Goal: Navigation & Orientation: Find specific page/section

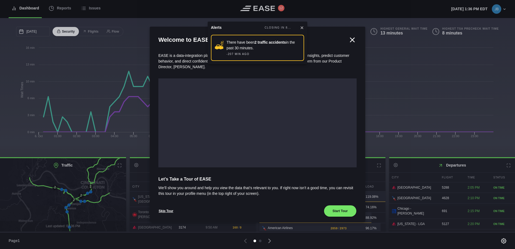
click at [301, 26] on icon at bounding box center [302, 28] width 4 height 4
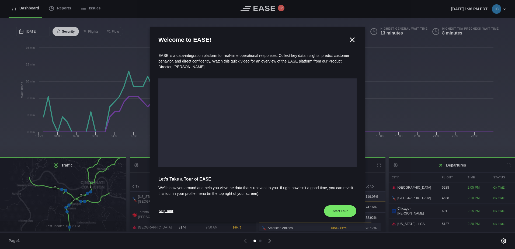
click at [350, 38] on icon at bounding box center [352, 40] width 4 height 4
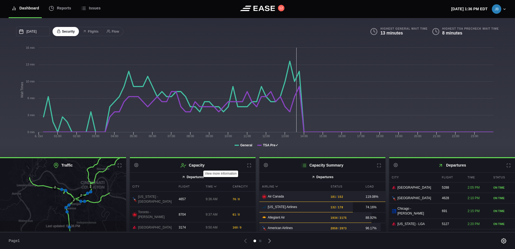
click at [248, 166] on icon at bounding box center [249, 165] width 4 height 4
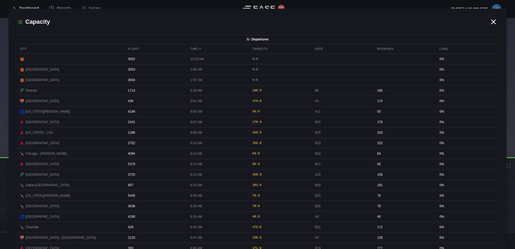
click at [491, 20] on icon at bounding box center [493, 22] width 8 height 8
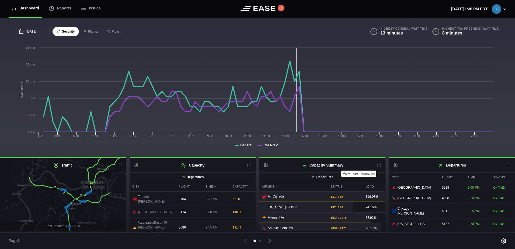
click at [378, 164] on icon at bounding box center [379, 165] width 4 height 4
